Goal: Information Seeking & Learning: Learn about a topic

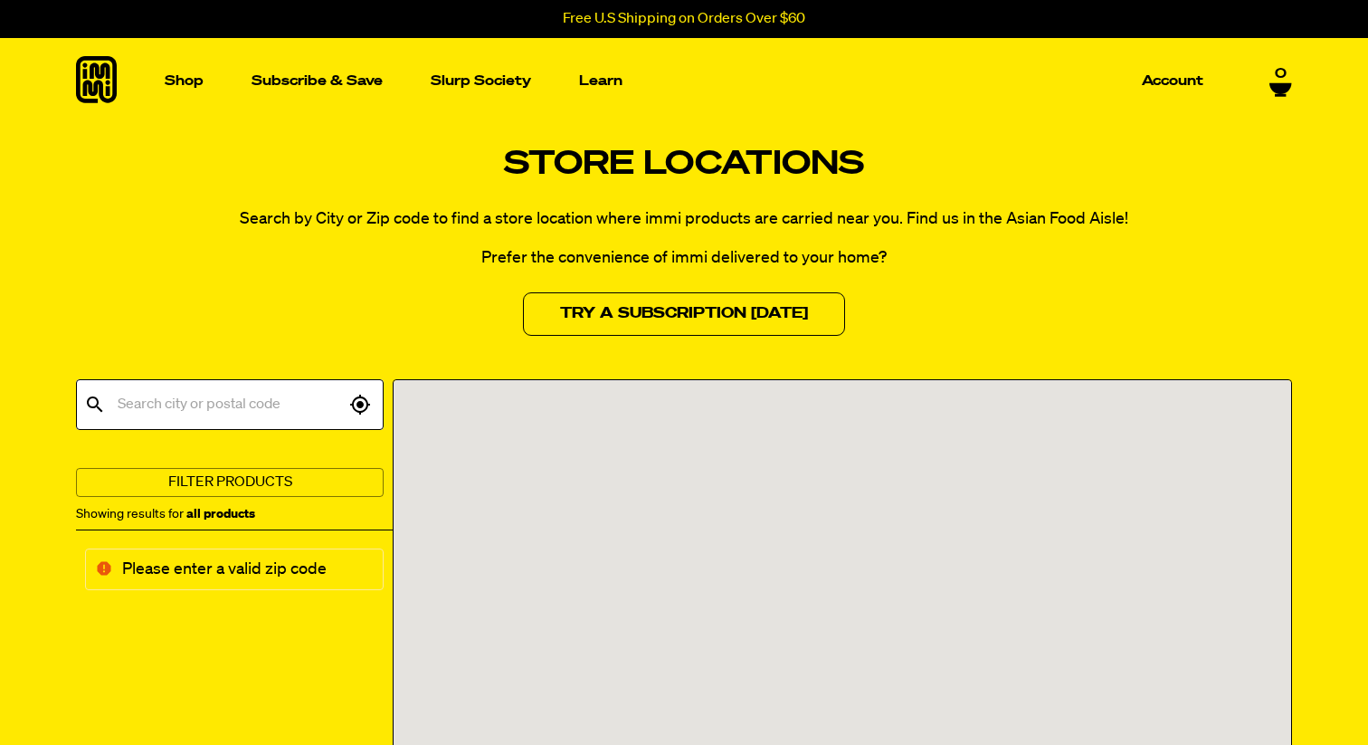
click at [1136, 226] on div "Close dialog ENTER TO WIN A One Year Supply of Ramen By submitting your email a…" at bounding box center [684, 372] width 1368 height 745
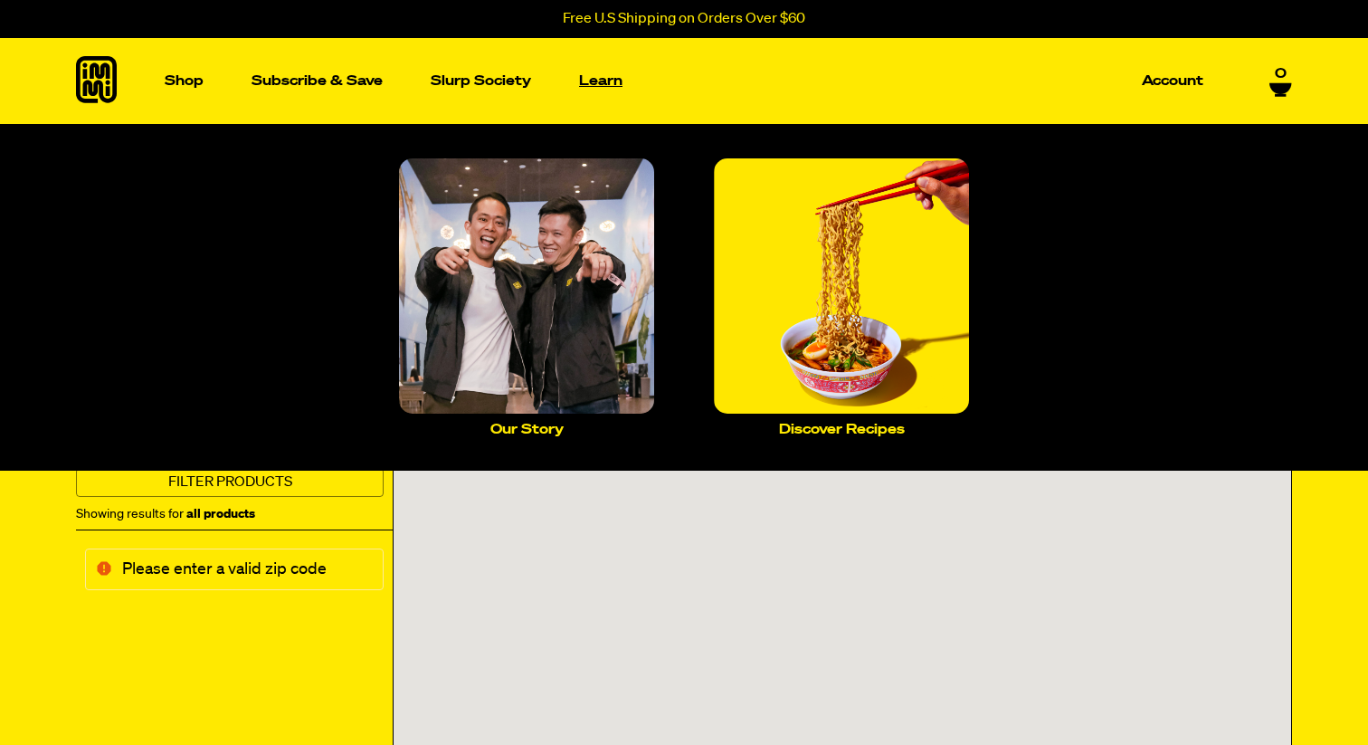
click at [617, 81] on p "Learn" at bounding box center [600, 81] width 43 height 14
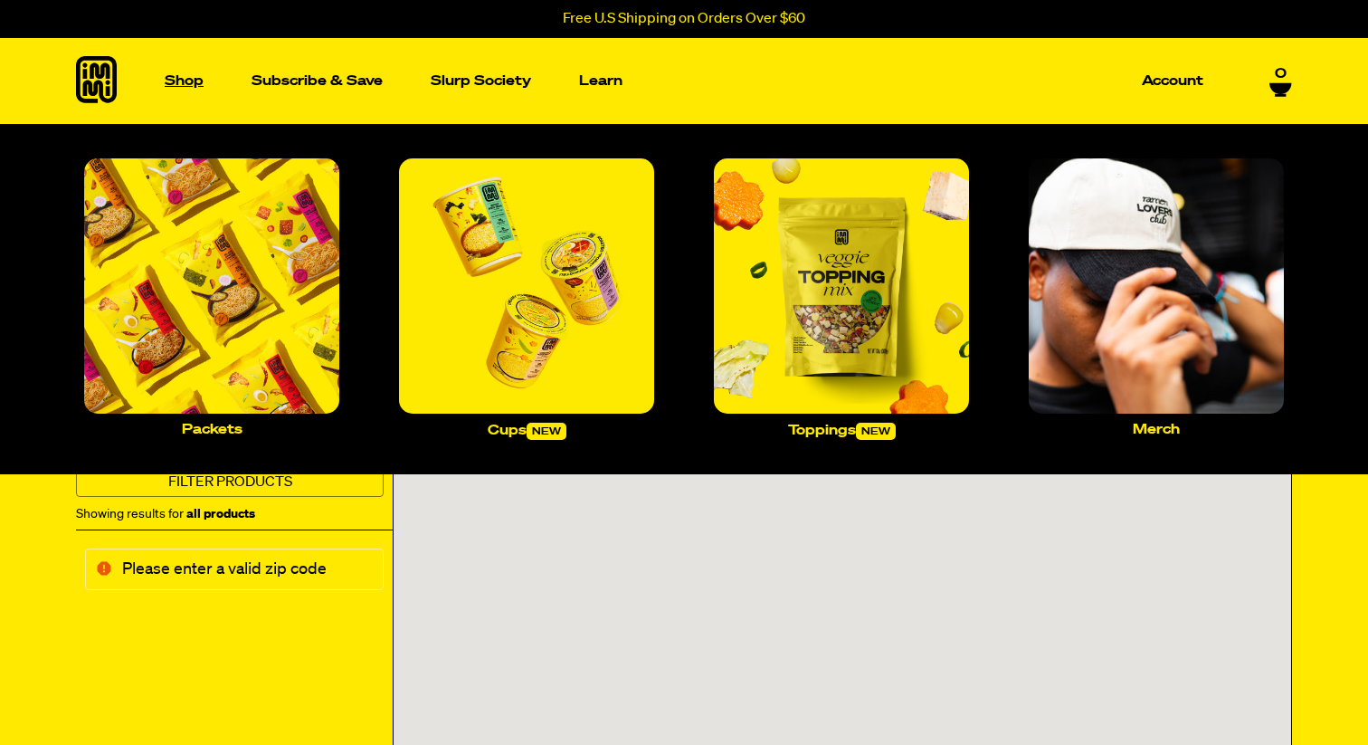
click at [179, 87] on p "Shop" at bounding box center [184, 81] width 39 height 14
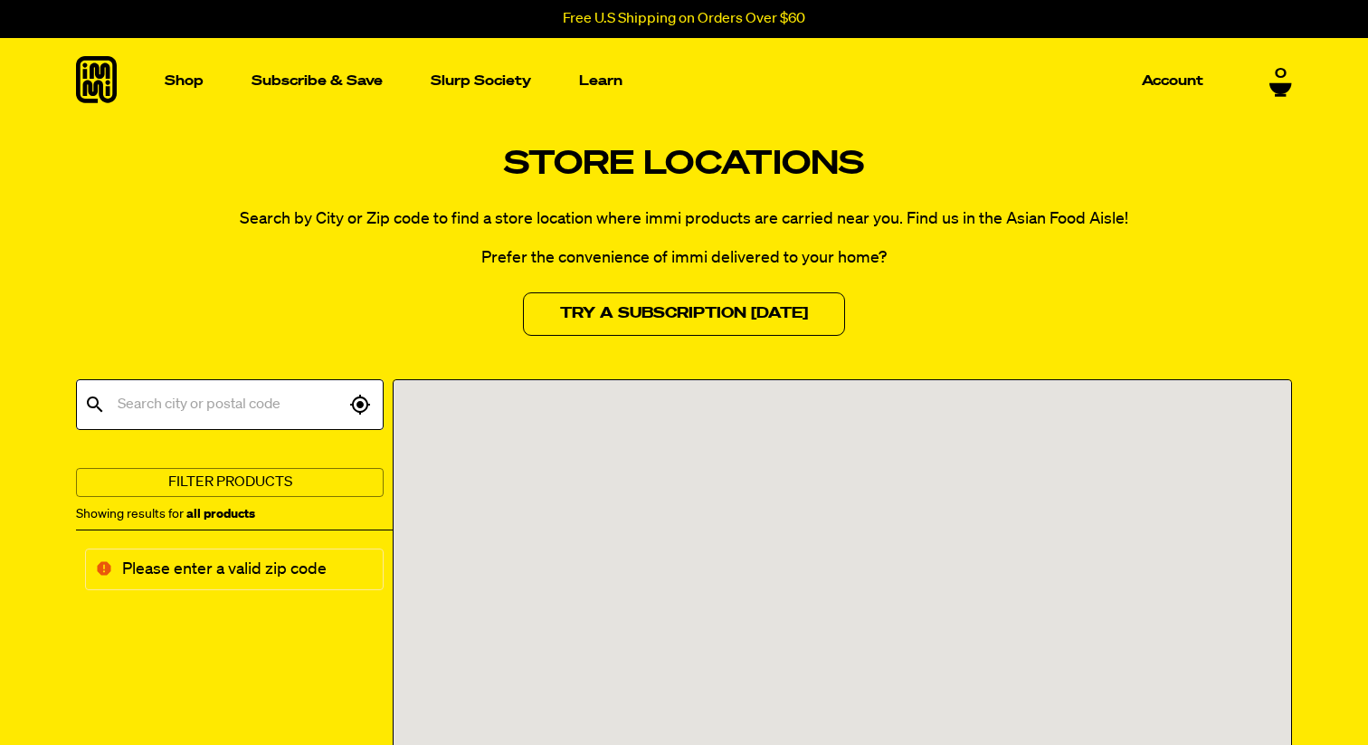
click at [91, 82] on icon at bounding box center [96, 79] width 41 height 47
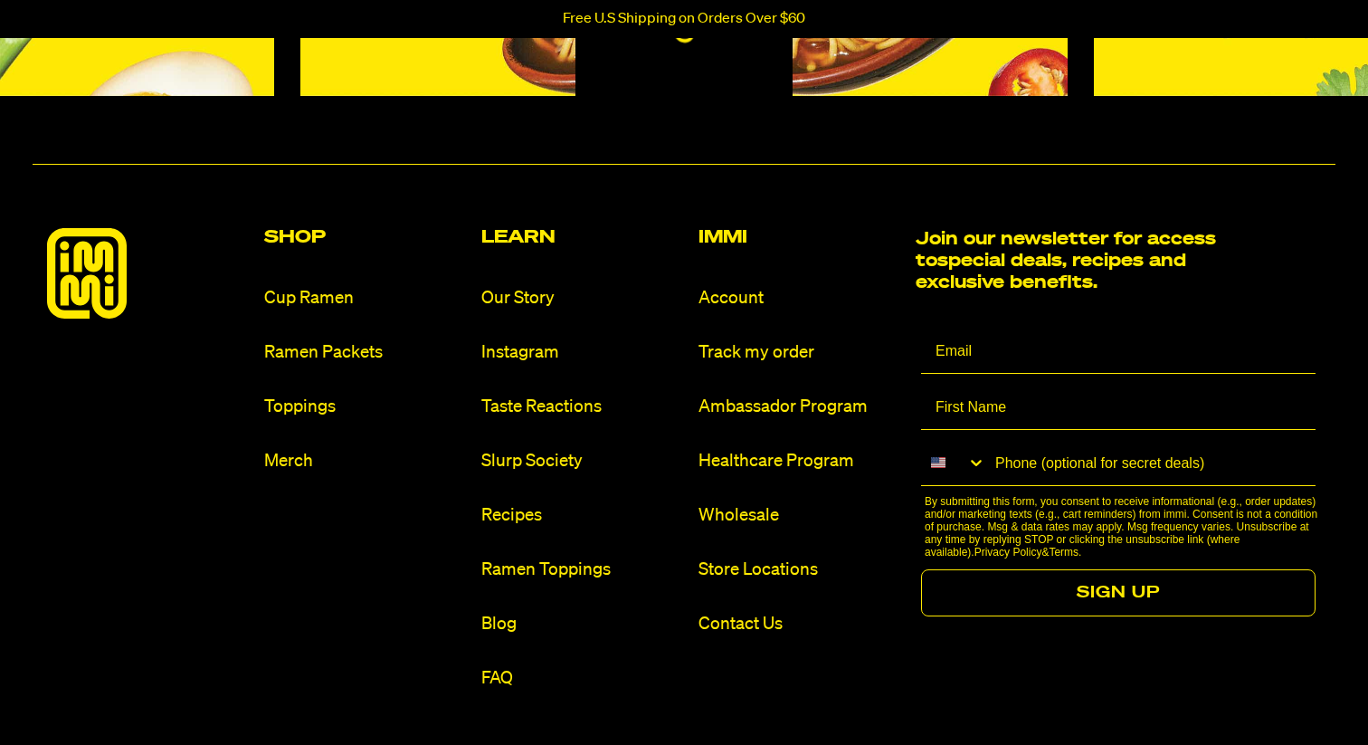
scroll to position [8359, 0]
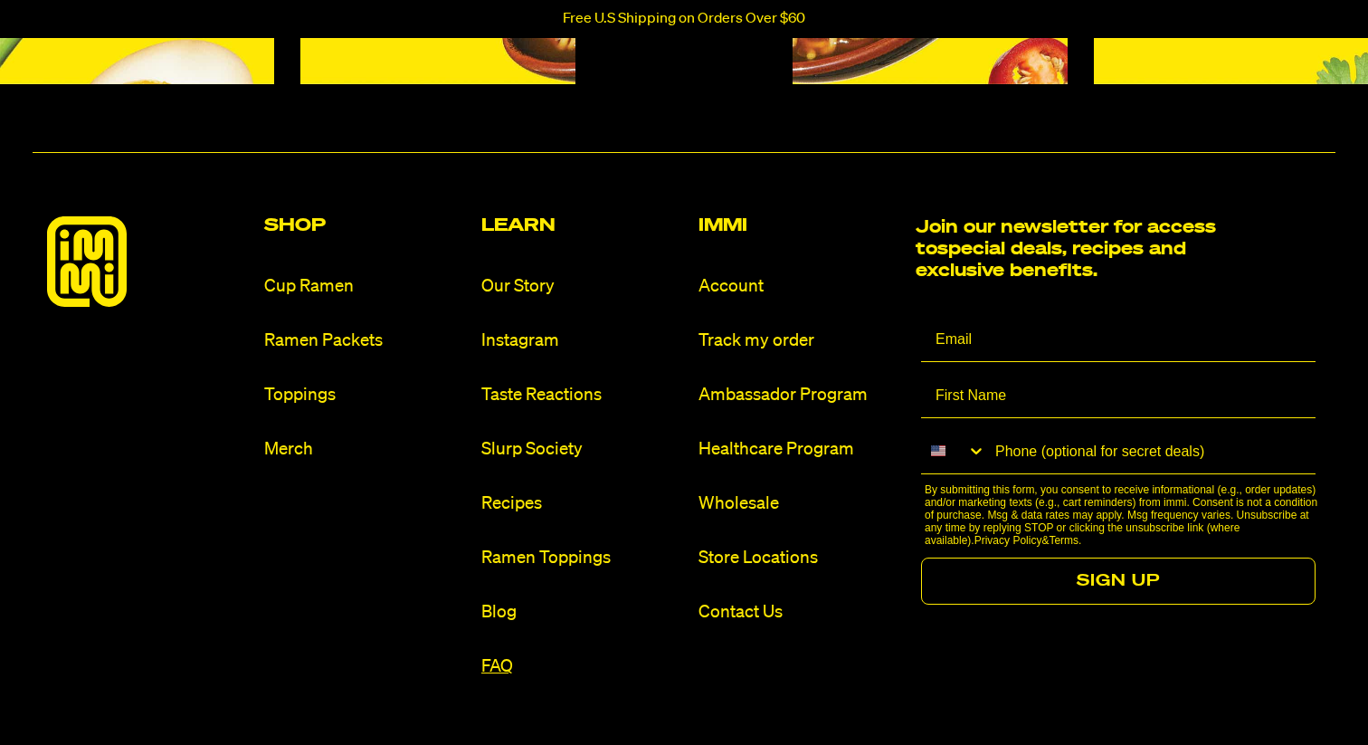
click at [495, 655] on link "FAQ" at bounding box center [582, 666] width 203 height 24
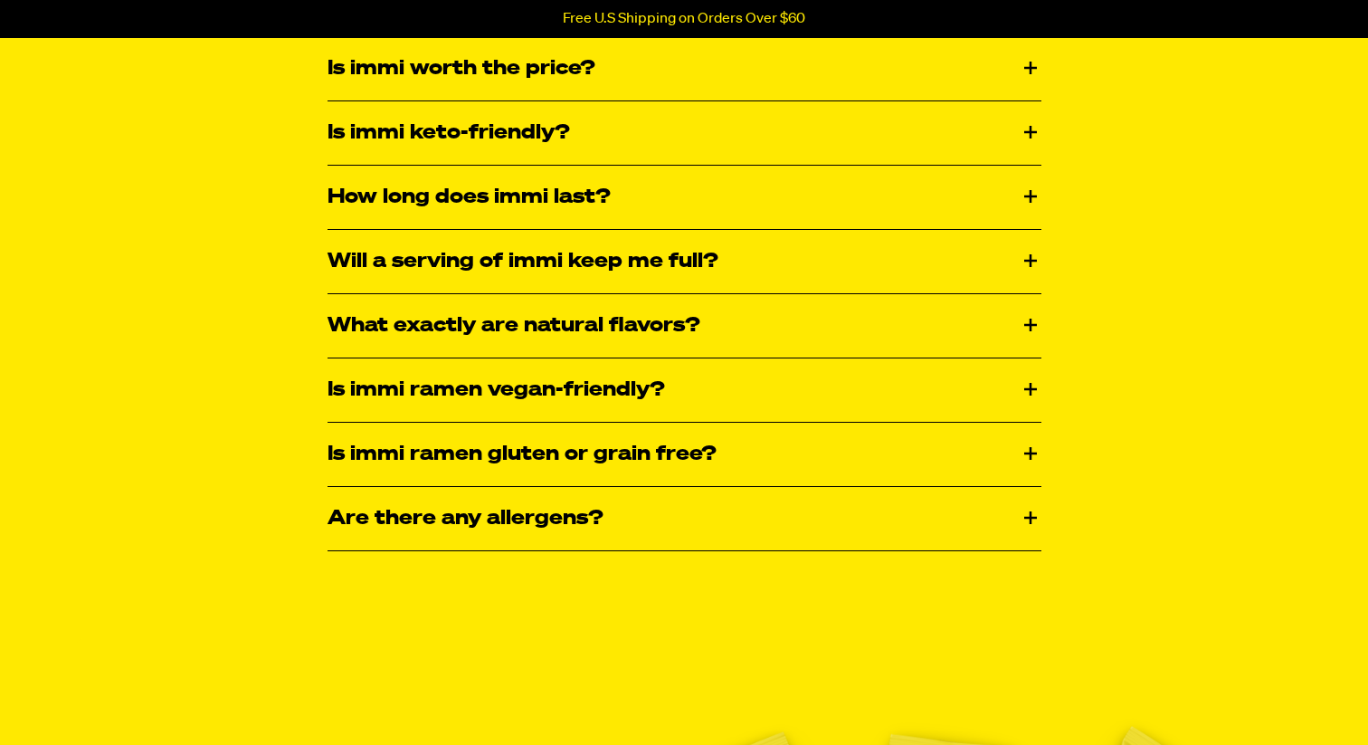
scroll to position [2915, 0]
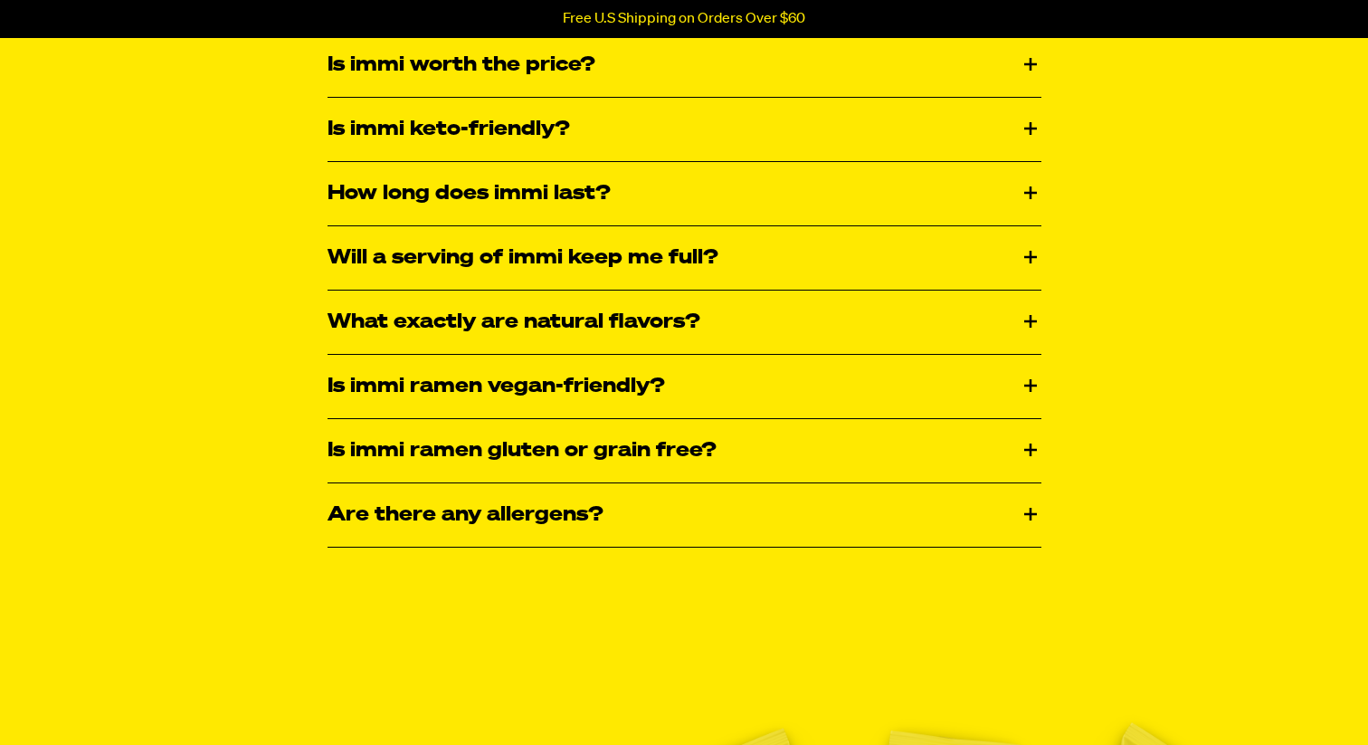
click at [779, 521] on div "Are there any allergens?" at bounding box center [685, 514] width 714 height 63
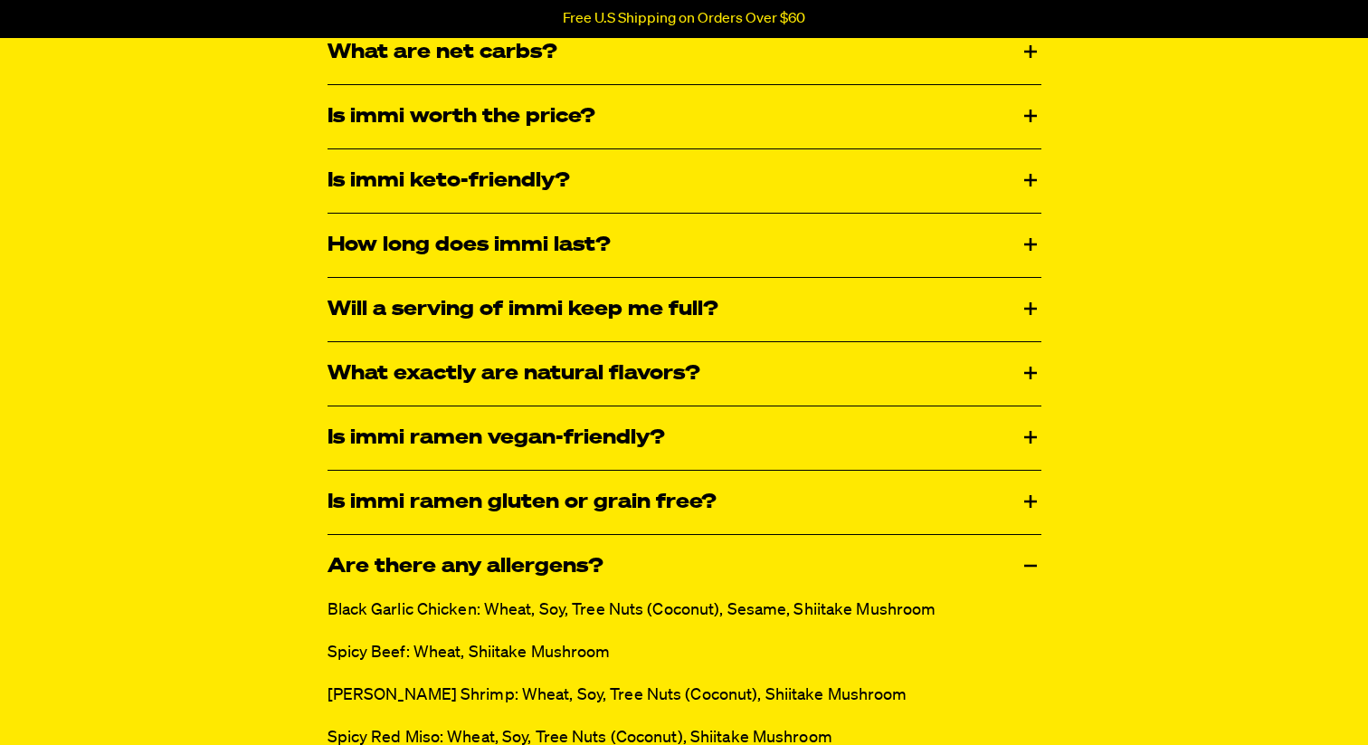
scroll to position [2805, 0]
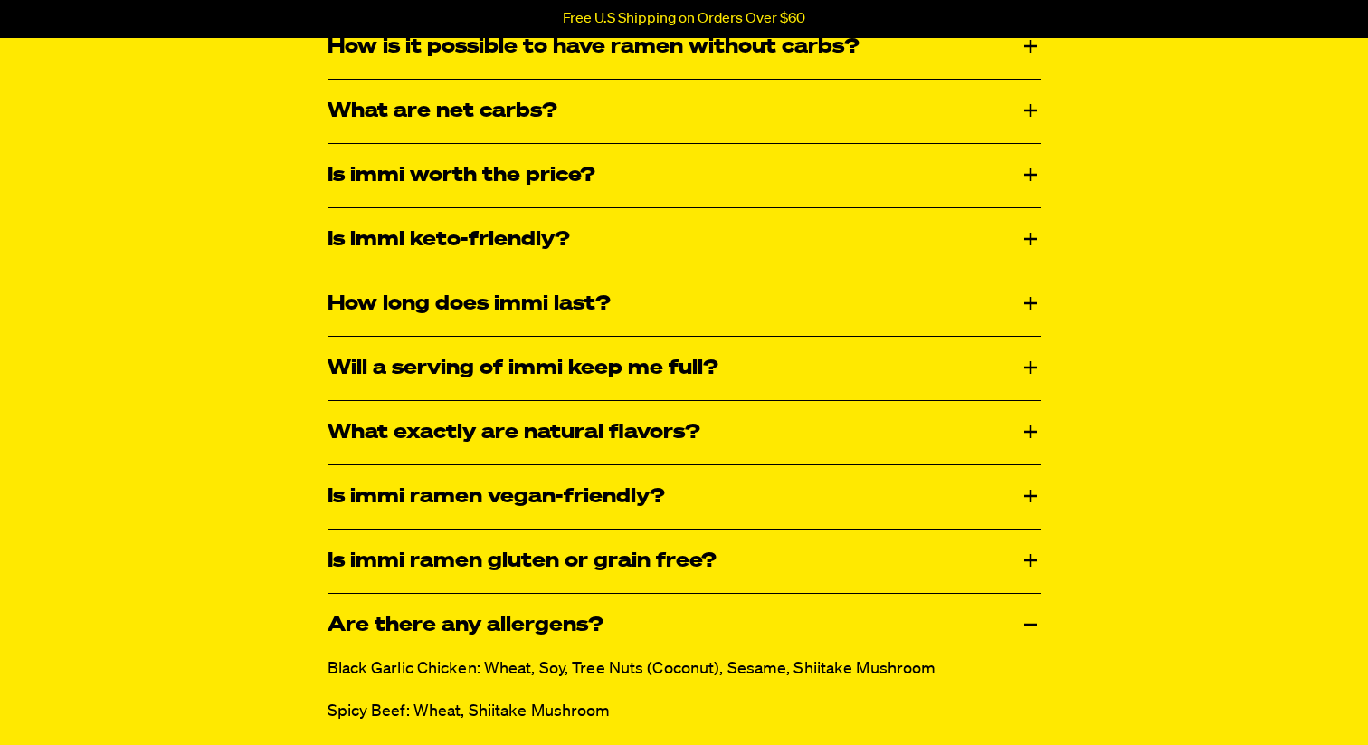
click at [771, 564] on div "Is immi ramen gluten or grain free?" at bounding box center [685, 560] width 714 height 63
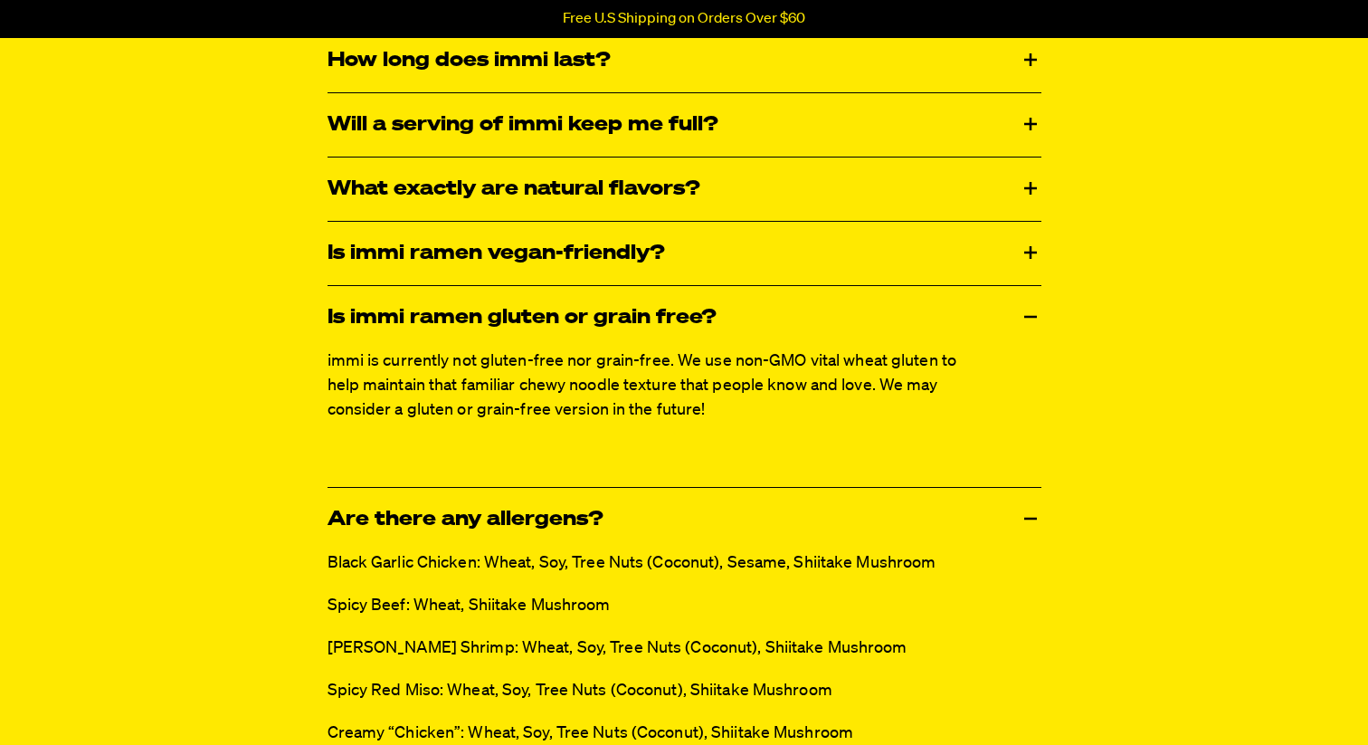
scroll to position [3049, 0]
click at [838, 255] on div "Is immi ramen vegan-friendly?" at bounding box center [685, 252] width 714 height 63
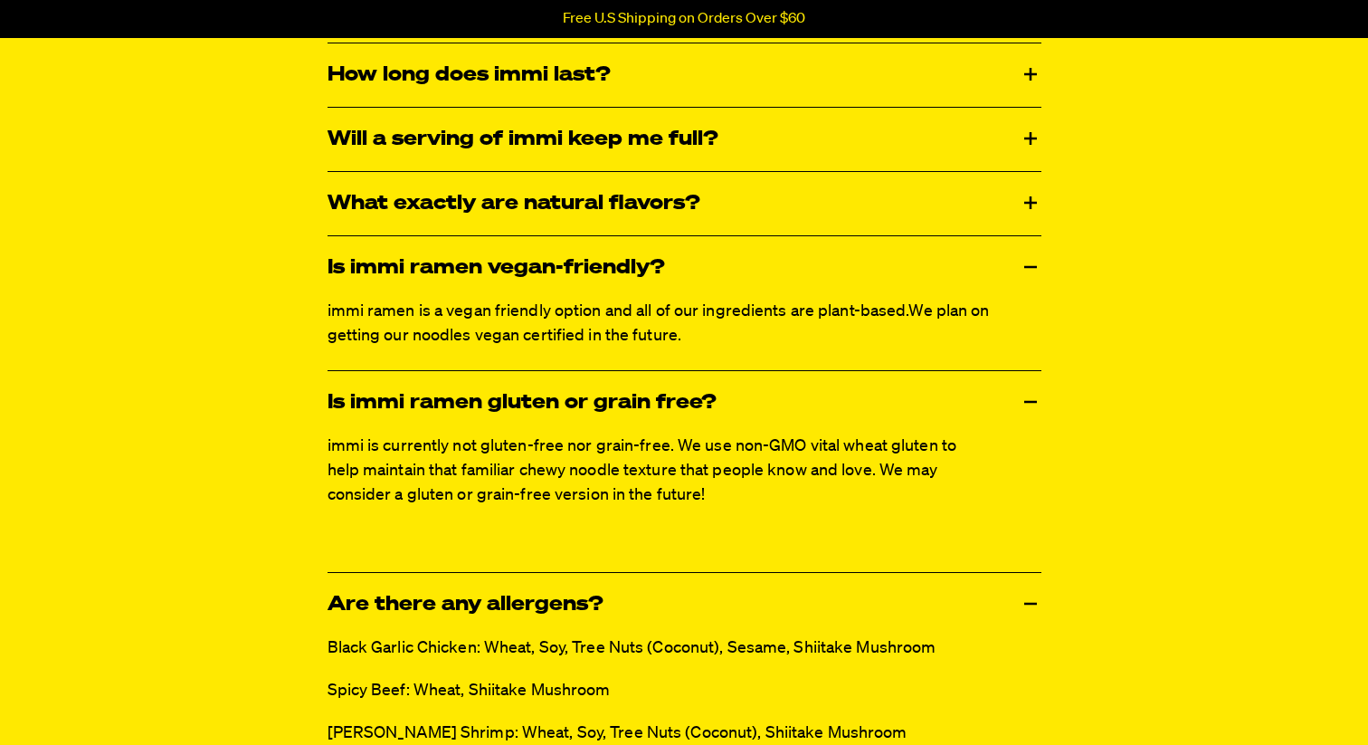
scroll to position [3024, 0]
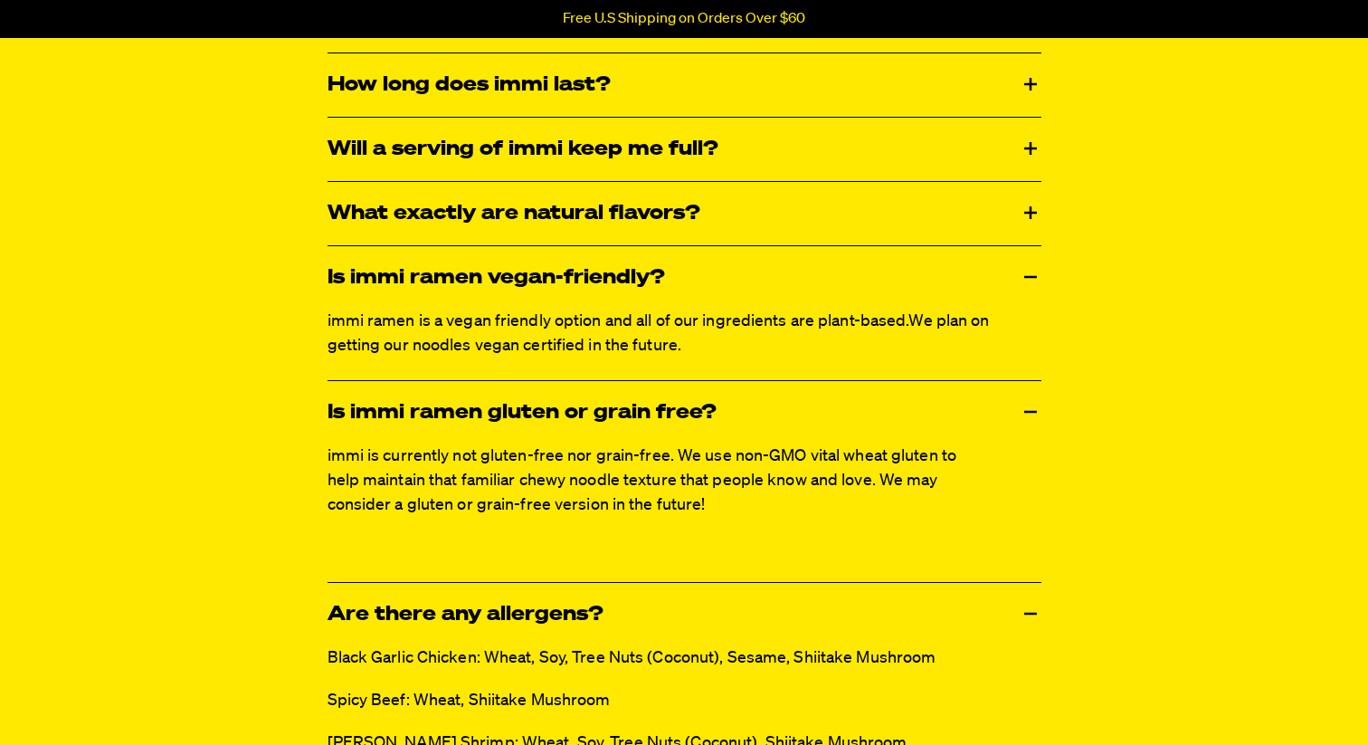
click at [798, 222] on div "What exactly are natural flavors?" at bounding box center [685, 213] width 714 height 63
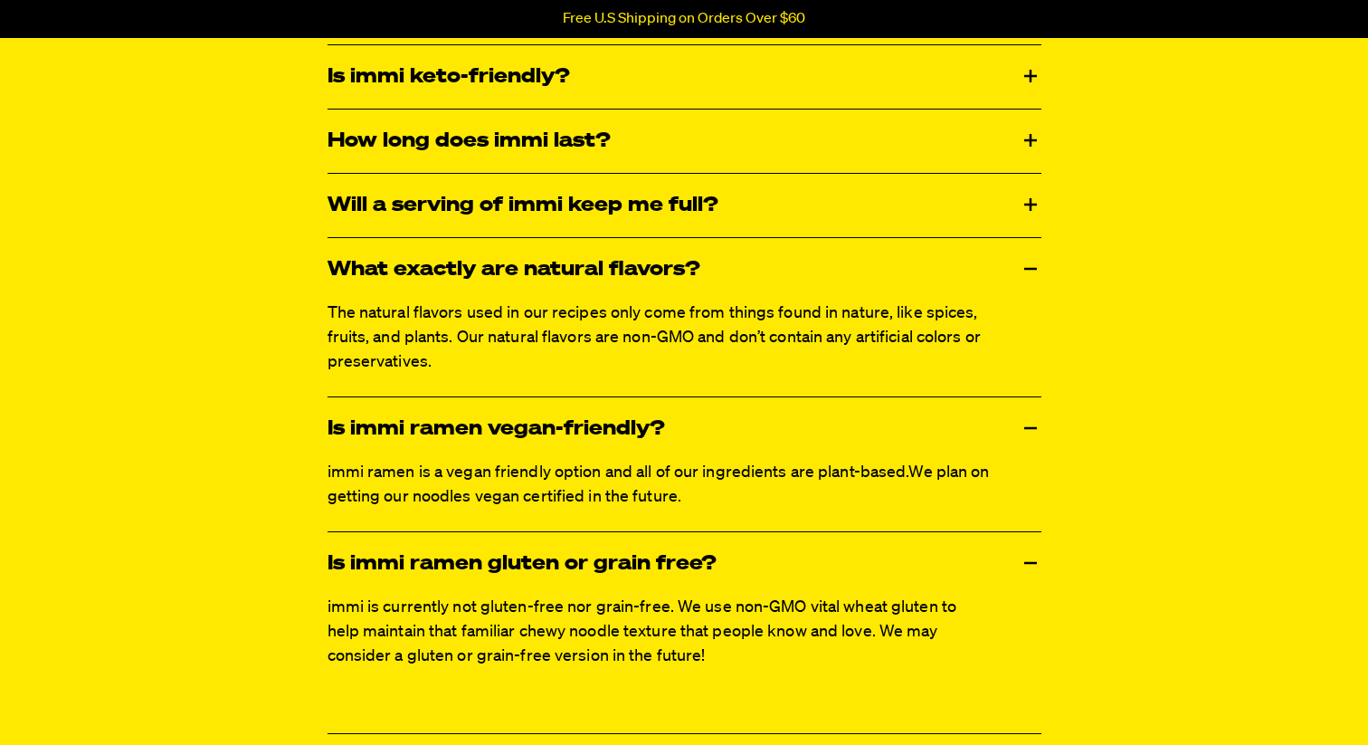
scroll to position [2950, 0]
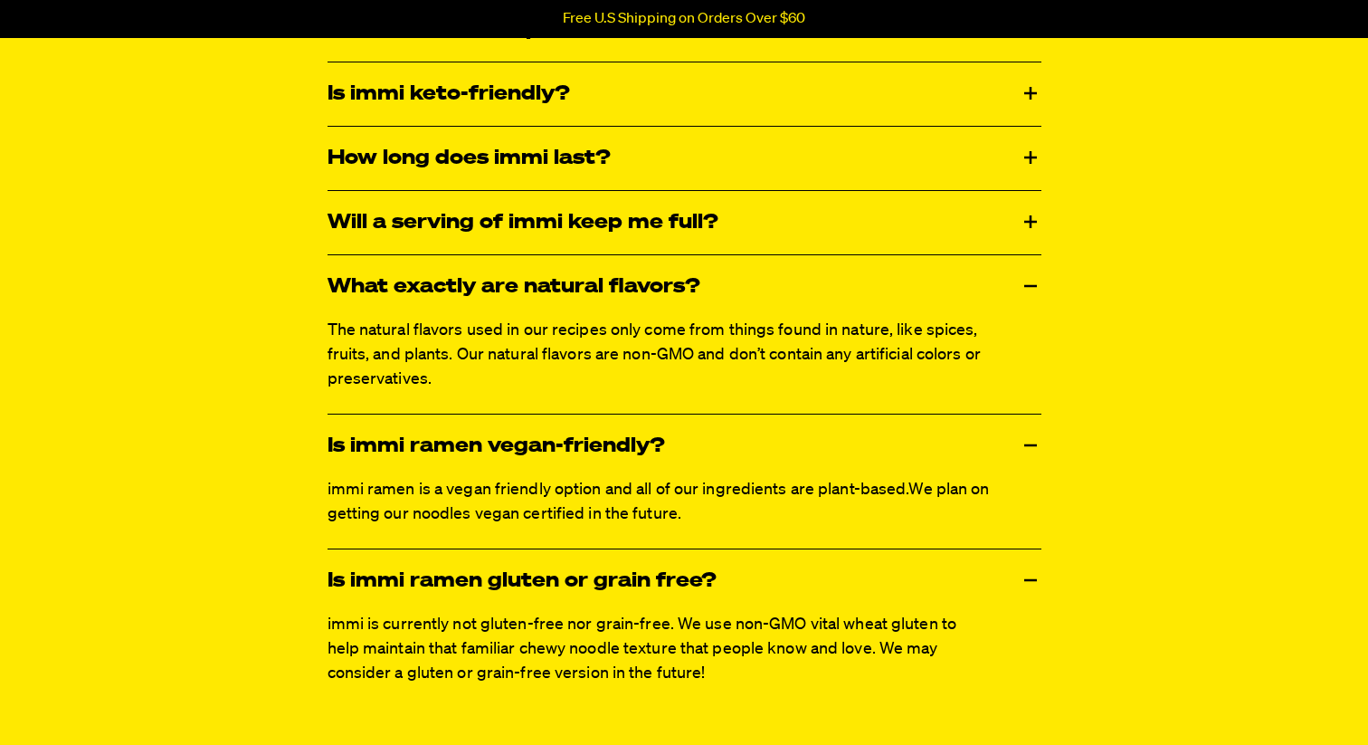
click at [775, 223] on div "Will a serving of immi keep me full?" at bounding box center [685, 222] width 714 height 63
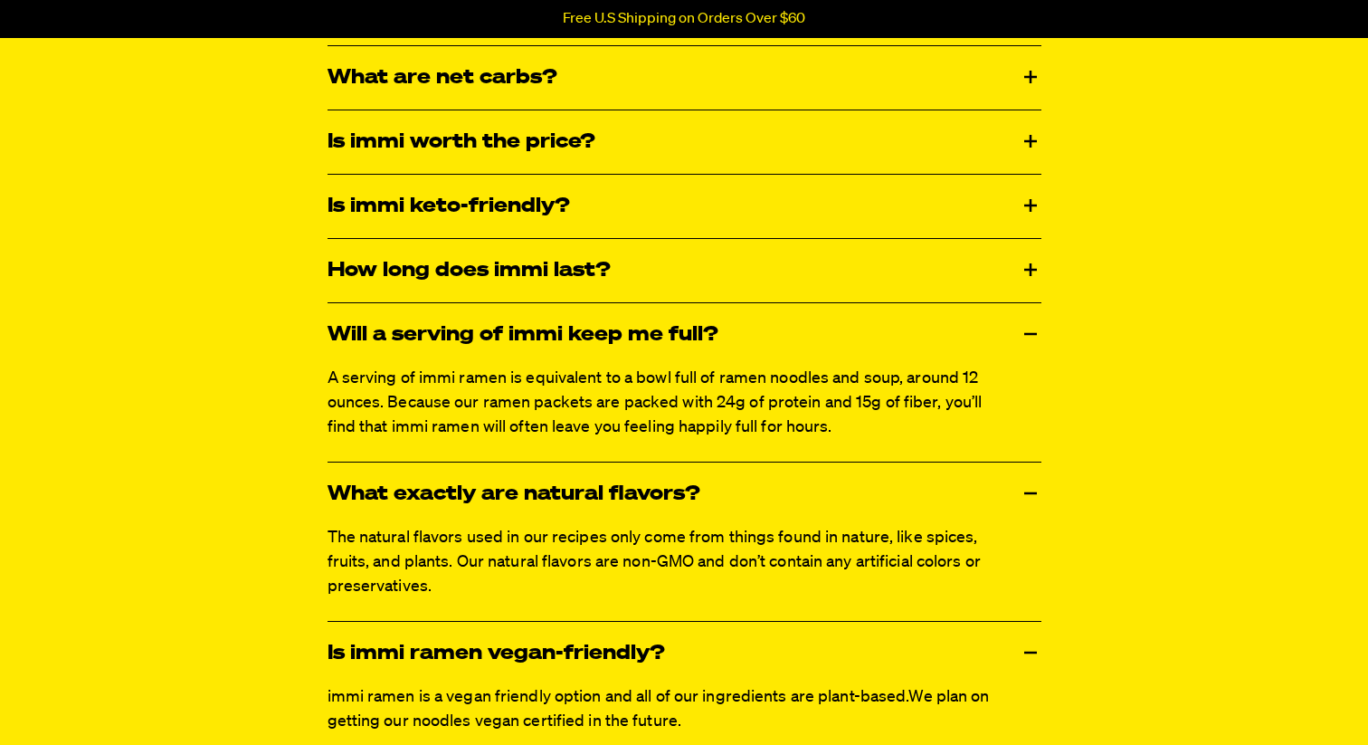
scroll to position [2836, 0]
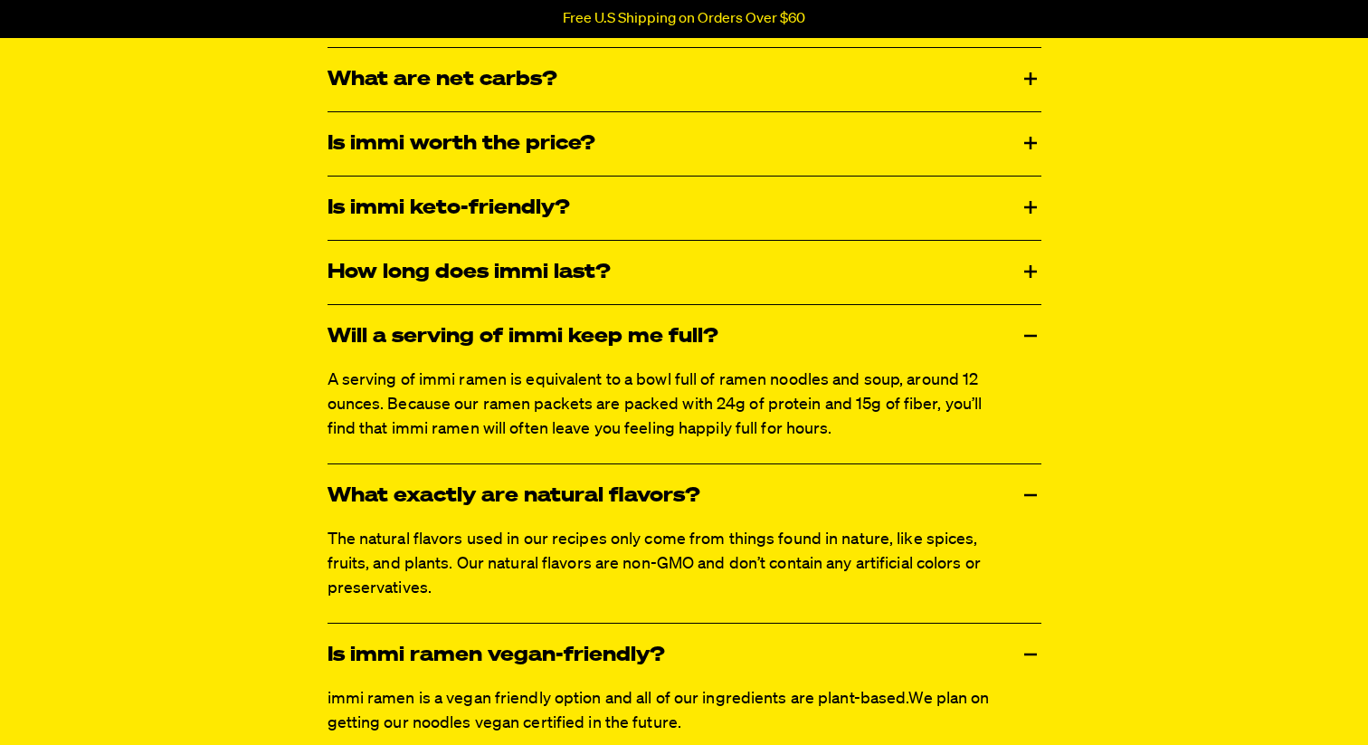
click at [799, 275] on div "How long does immi last?" at bounding box center [685, 272] width 714 height 63
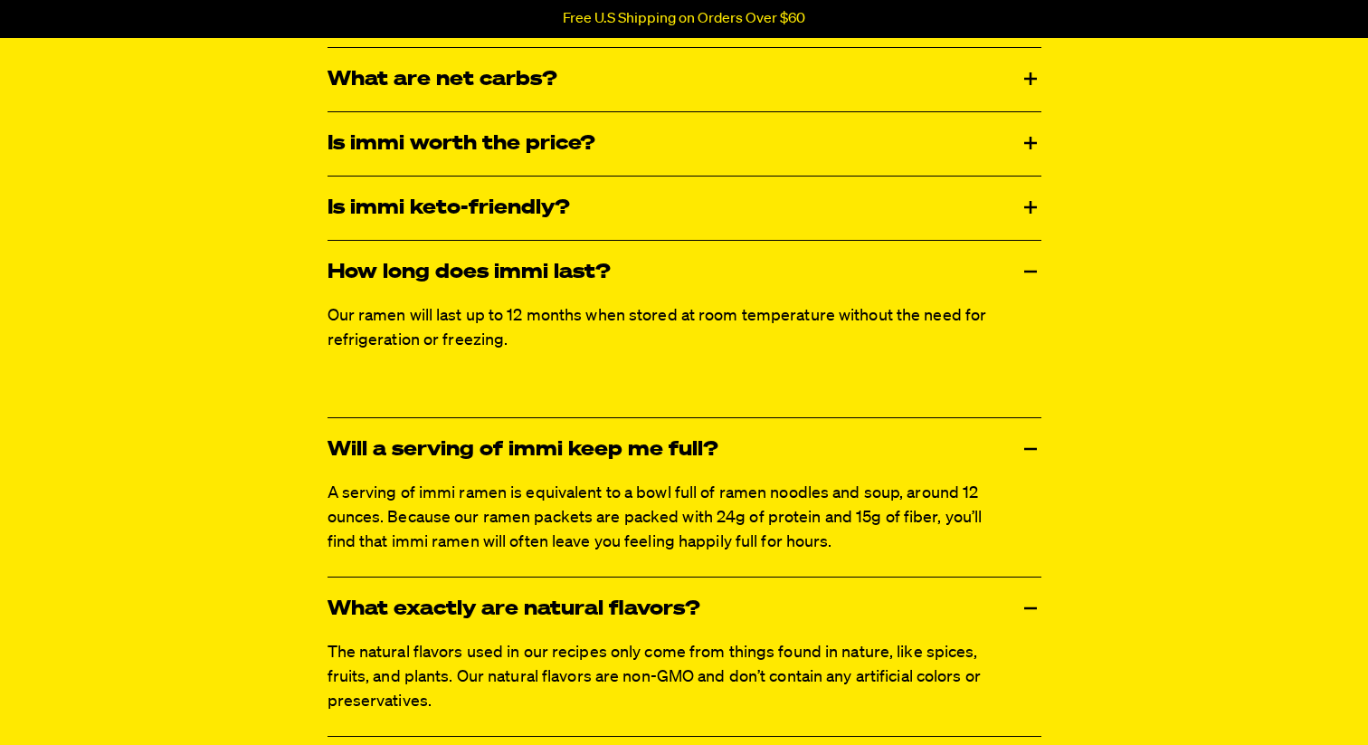
click at [700, 216] on div "Is immi keto-friendly?" at bounding box center [685, 207] width 714 height 63
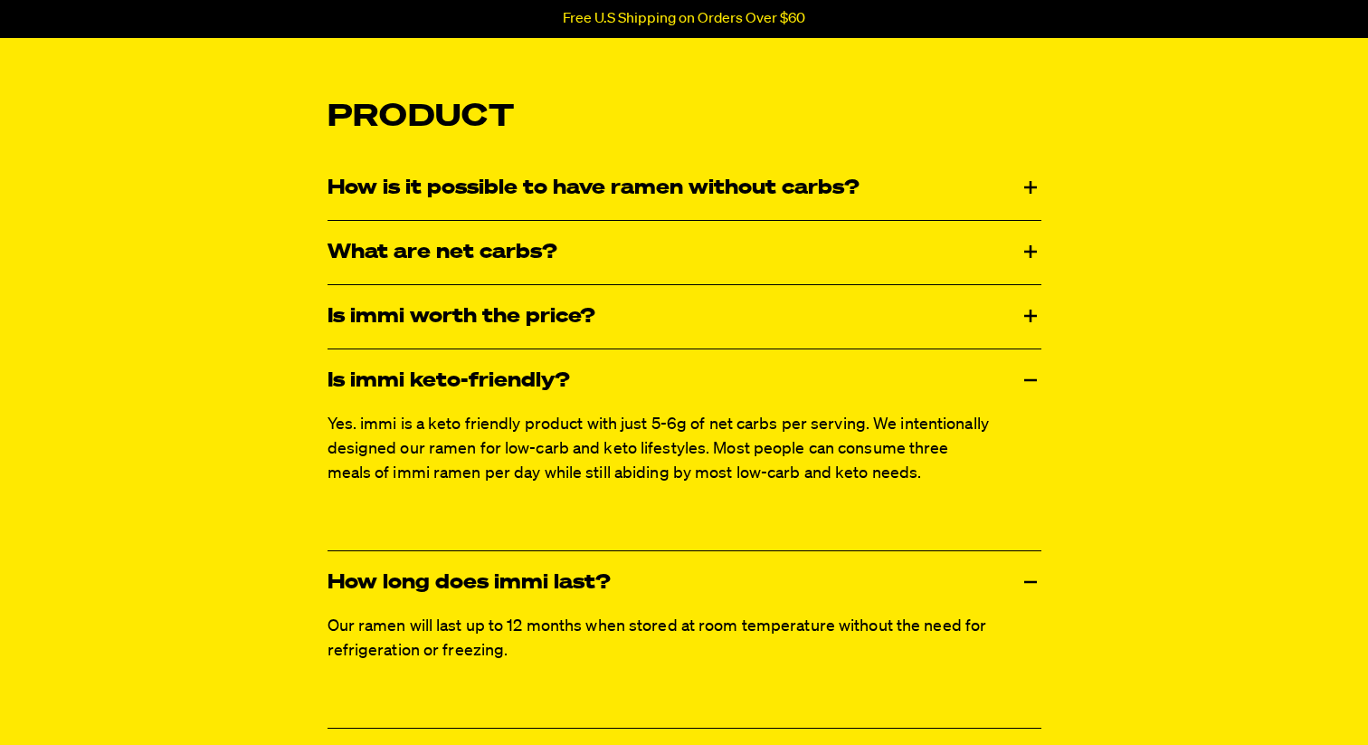
scroll to position [2661, 0]
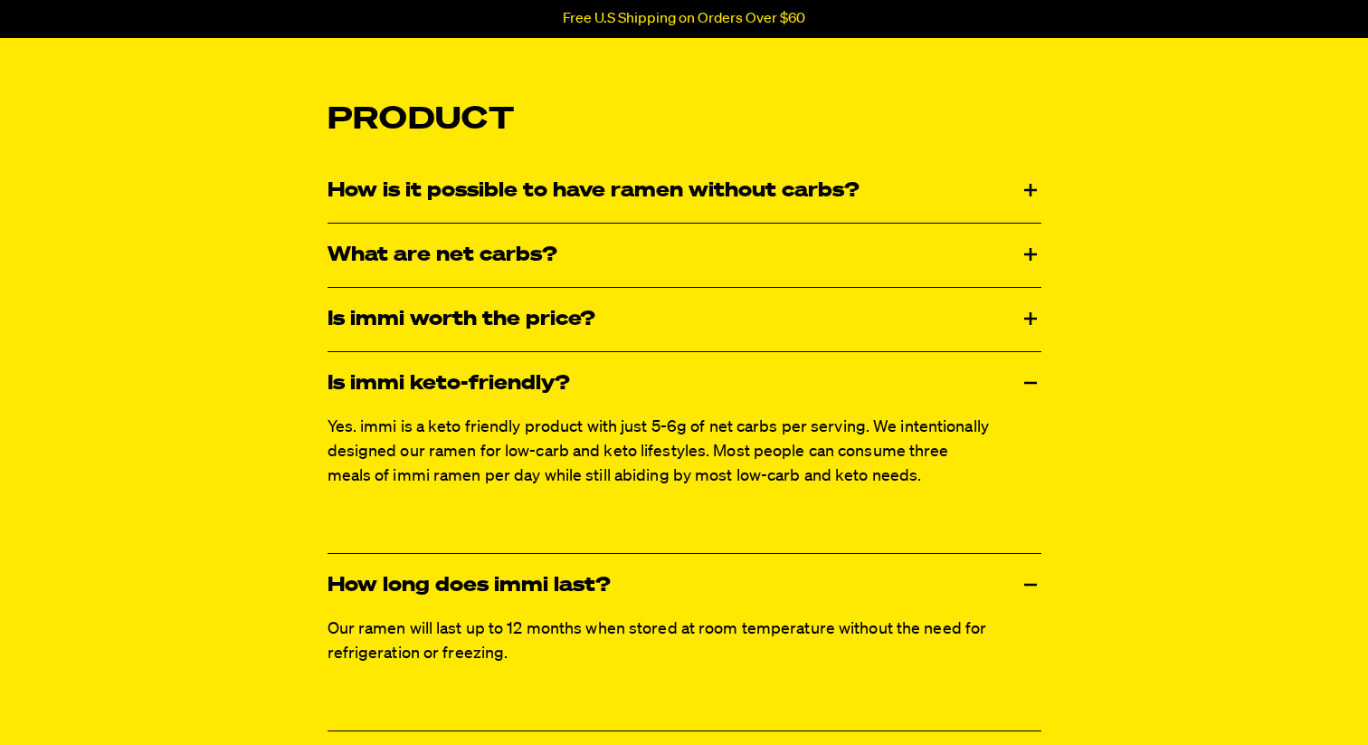
click at [693, 320] on div "Is immi worth the price?" at bounding box center [685, 319] width 714 height 63
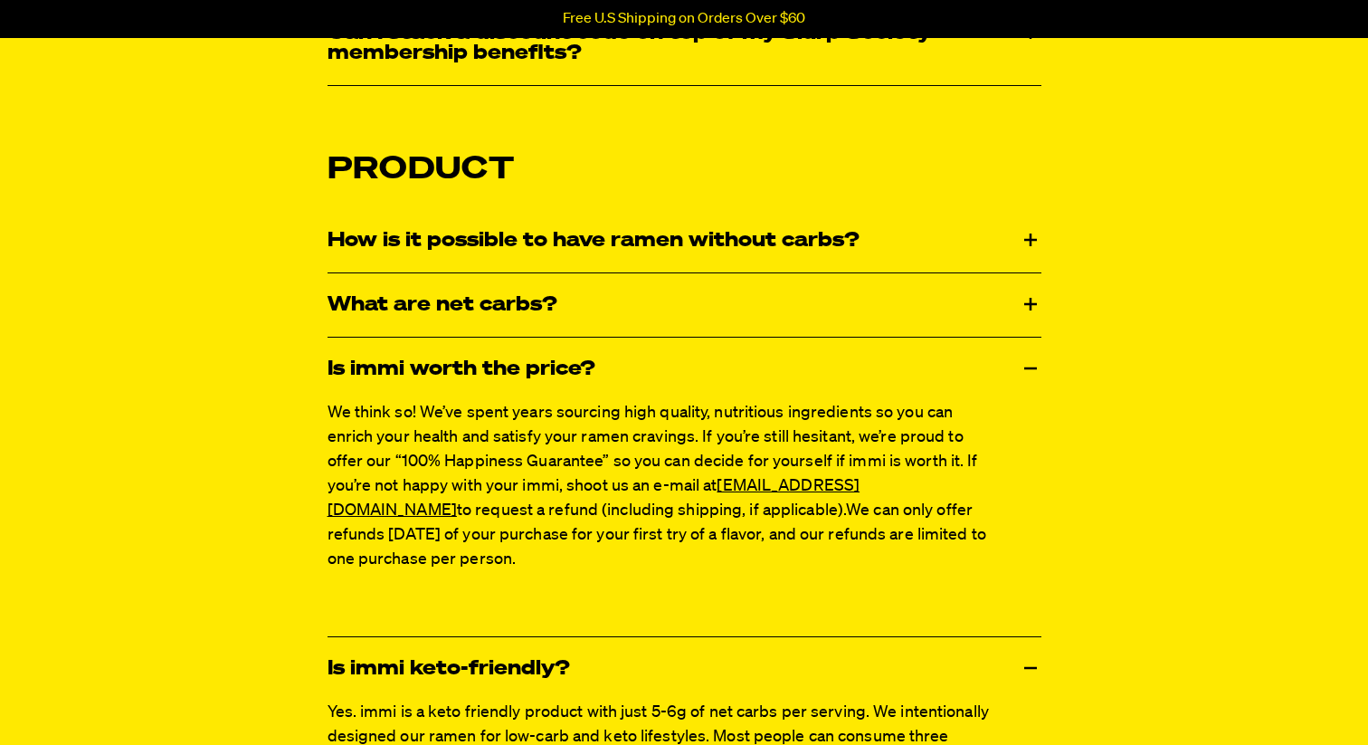
scroll to position [2602, 0]
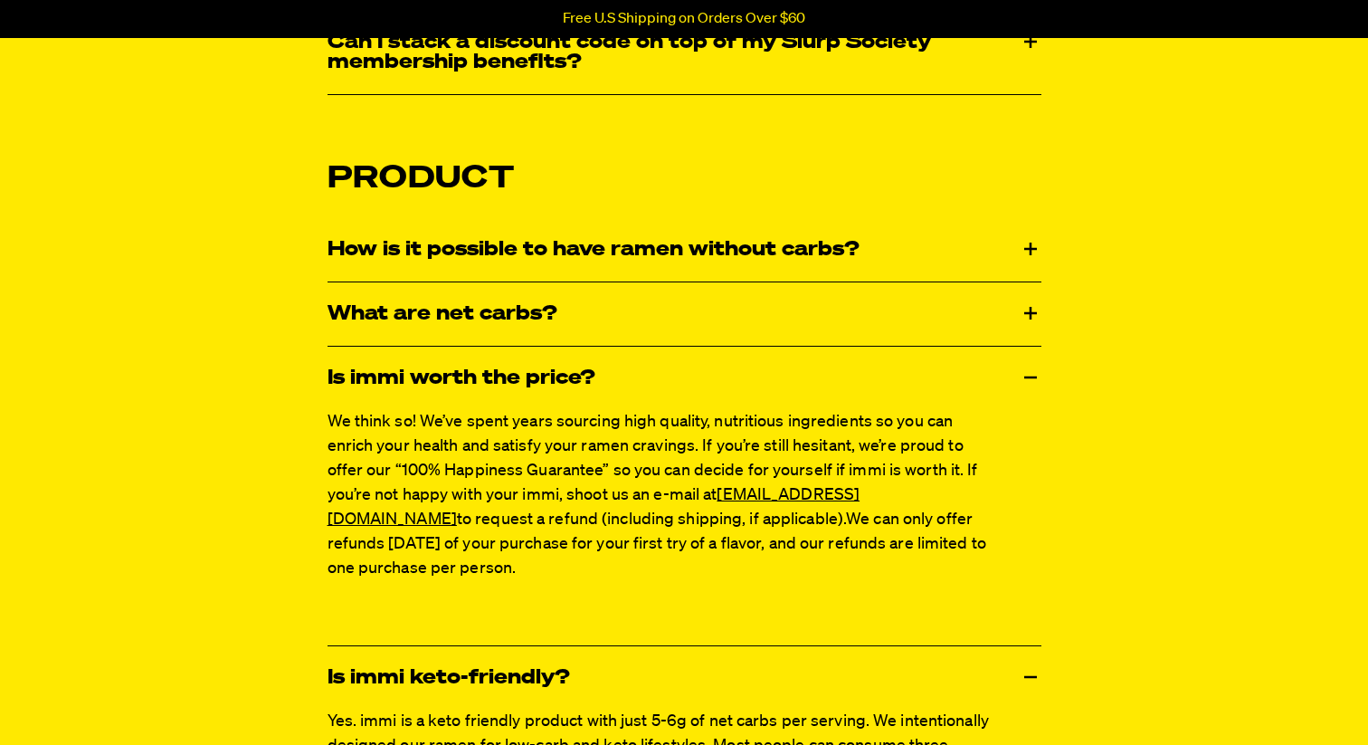
click at [678, 306] on div "What are net carbs?" at bounding box center [685, 313] width 714 height 63
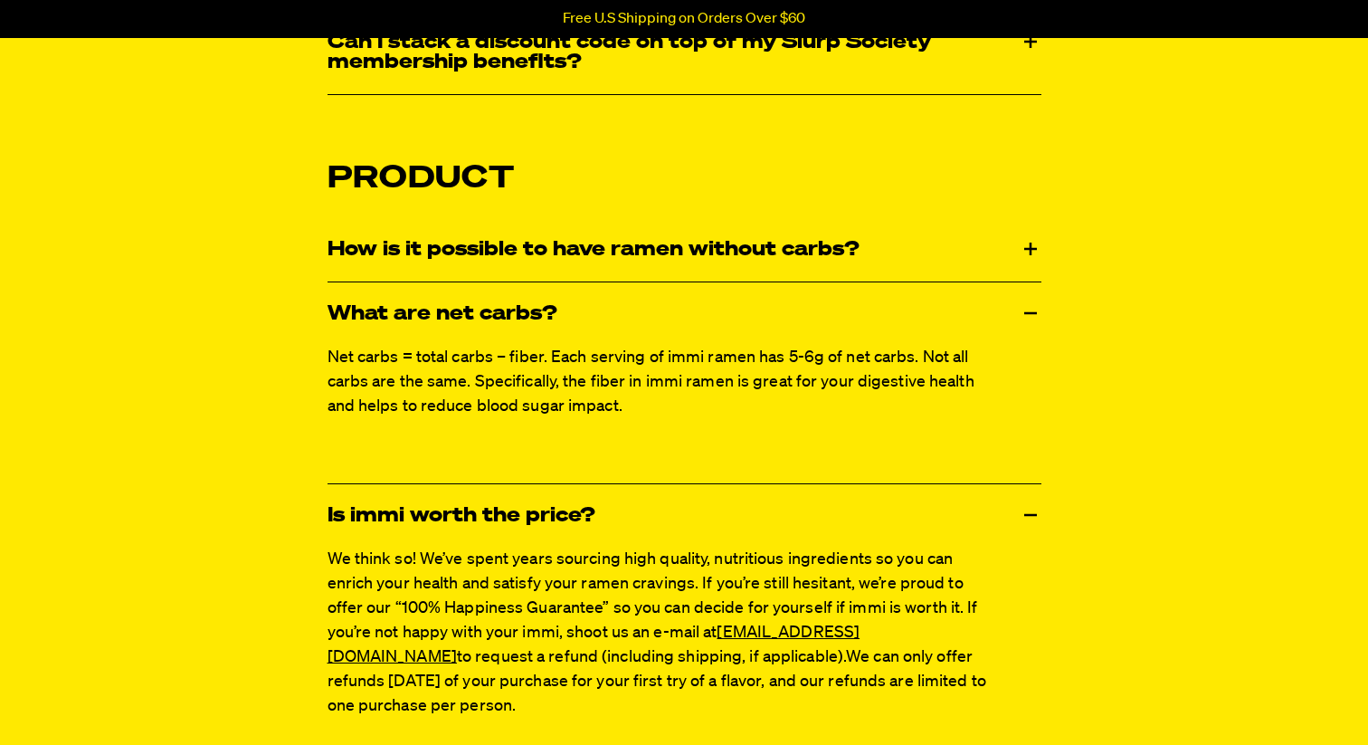
click at [701, 252] on div "How is it possible to have ramen without carbs?" at bounding box center [685, 249] width 714 height 63
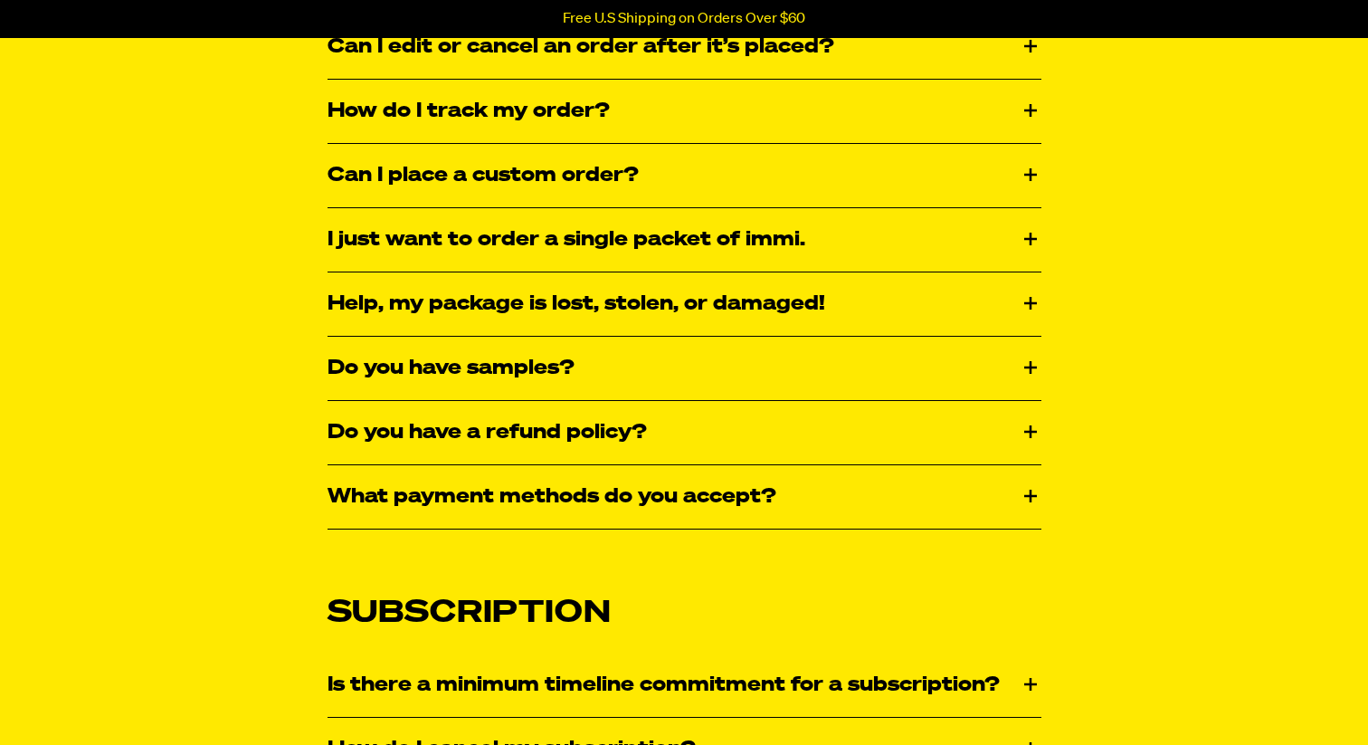
scroll to position [931, 0]
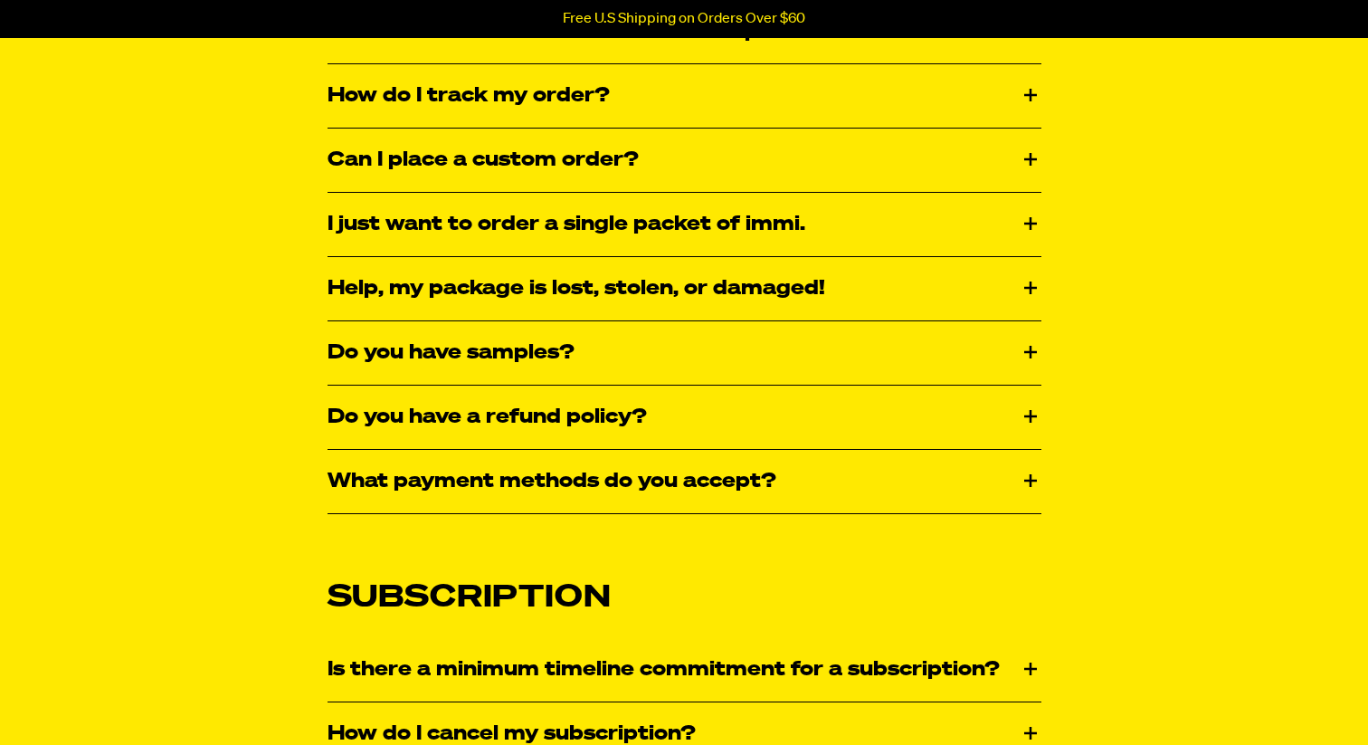
click at [713, 418] on div "Do you have a refund policy?" at bounding box center [685, 417] width 714 height 63
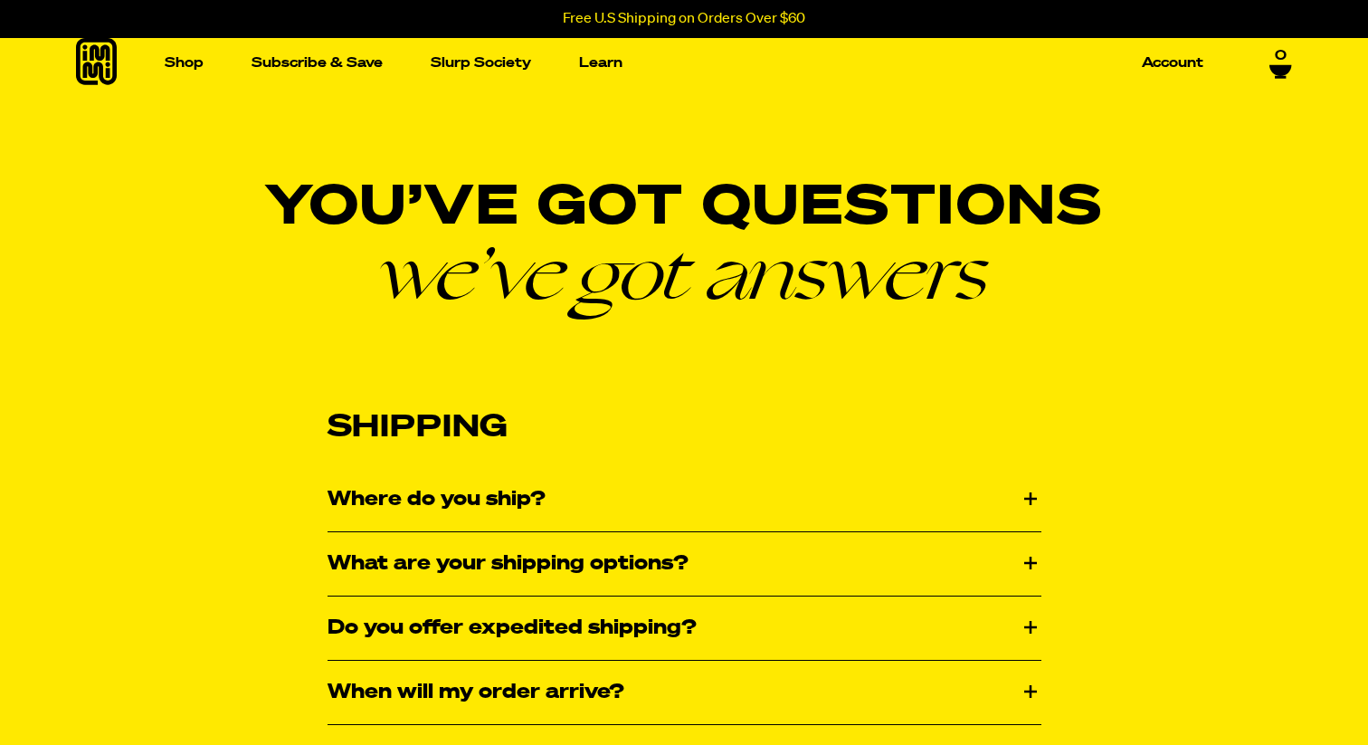
scroll to position [0, 0]
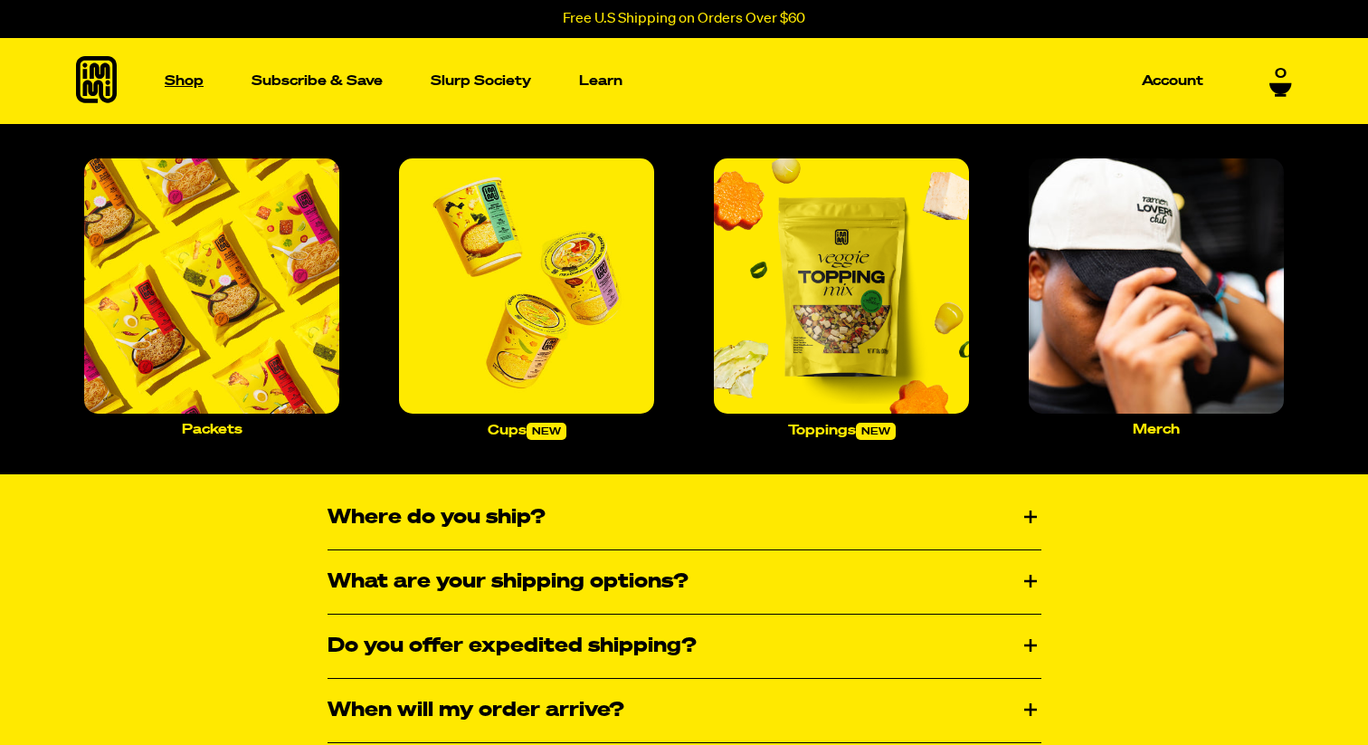
click at [189, 87] on p "Shop" at bounding box center [184, 81] width 39 height 14
